Goal: Information Seeking & Learning: Learn about a topic

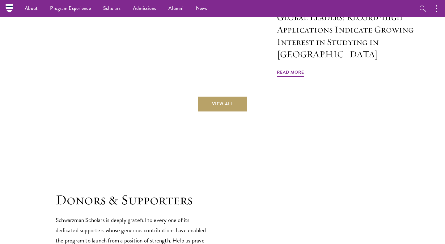
scroll to position [1423, 0]
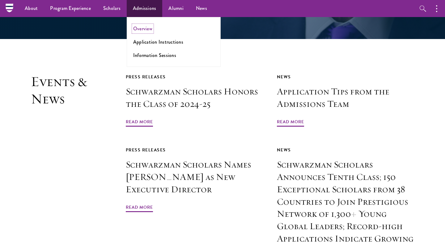
click at [147, 30] on link "Overview" at bounding box center [142, 28] width 19 height 7
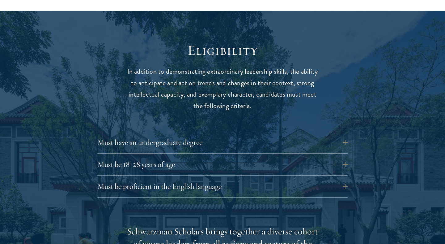
scroll to position [825, 0]
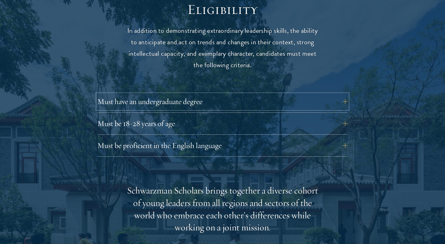
click at [194, 94] on button "Must have an undergraduate degree" at bounding box center [222, 101] width 250 height 15
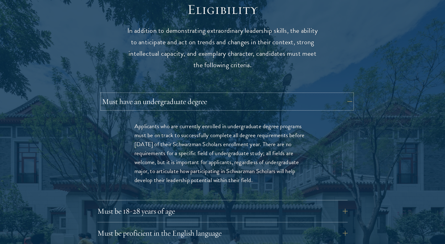
click at [194, 94] on button "Must have an undergraduate degree" at bounding box center [227, 101] width 250 height 15
